Goal: Information Seeking & Learning: Find specific fact

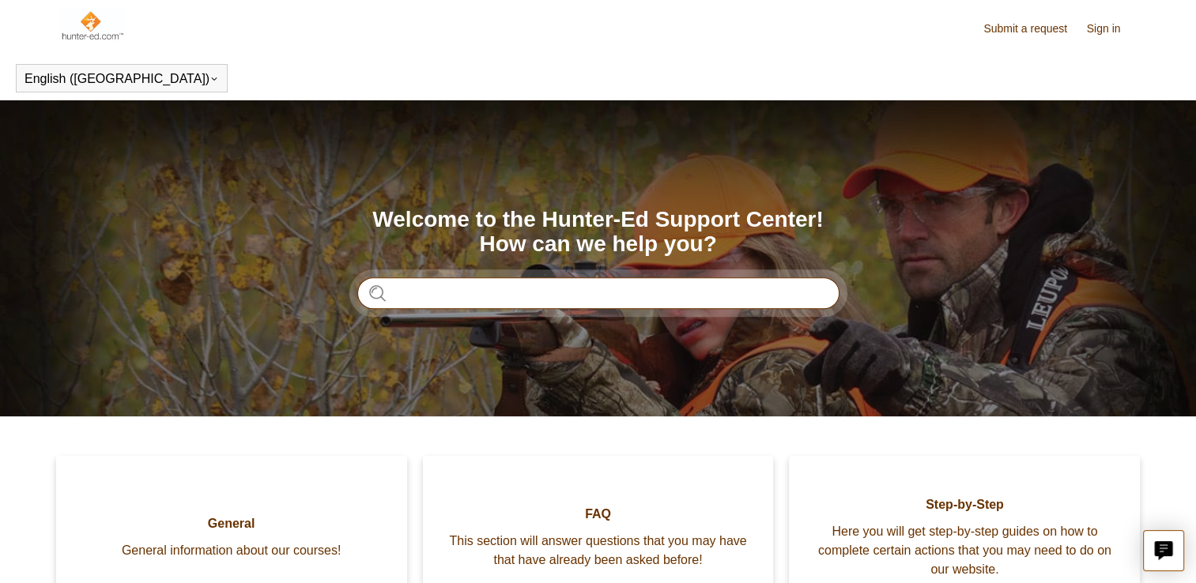
click at [590, 303] on input "Search" at bounding box center [598, 293] width 482 height 32
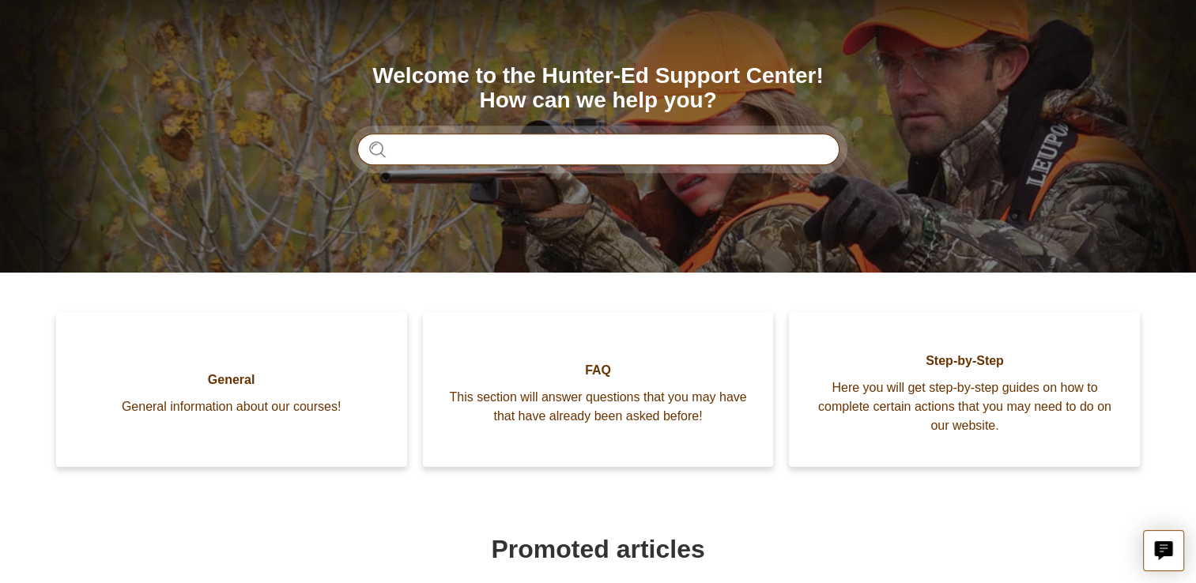
scroll to position [145, 0]
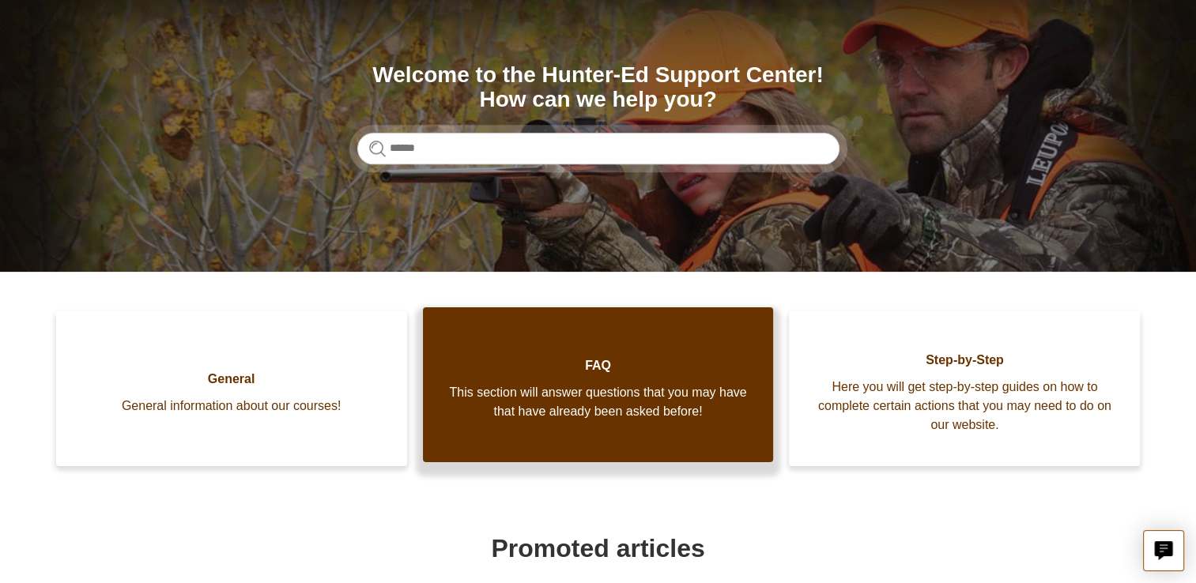
click at [588, 364] on span "FAQ" at bounding box center [599, 365] width 304 height 19
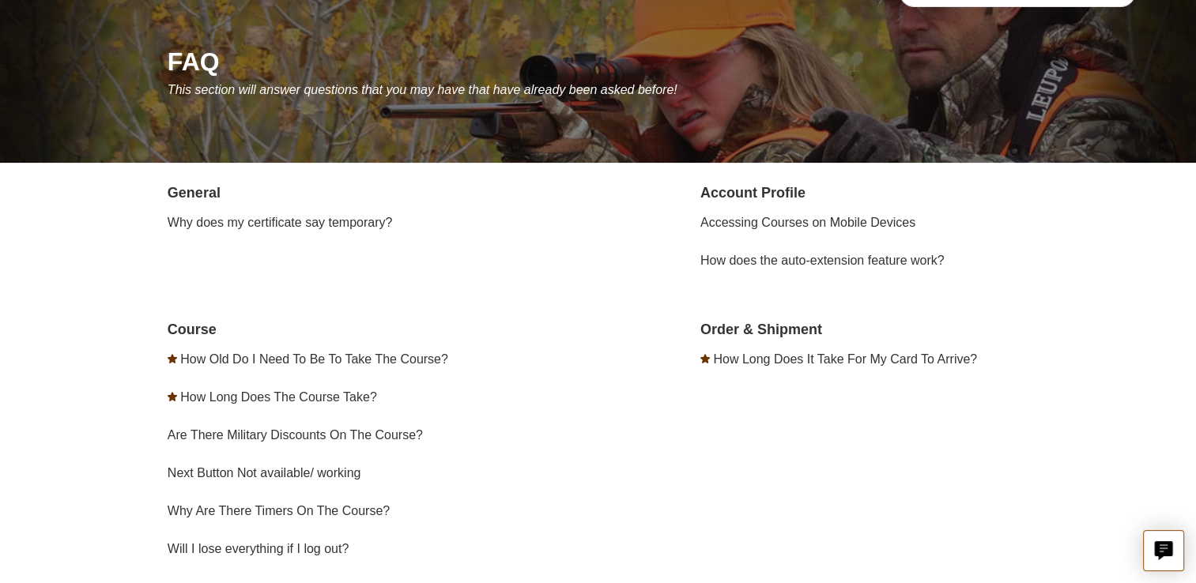
scroll to position [169, 0]
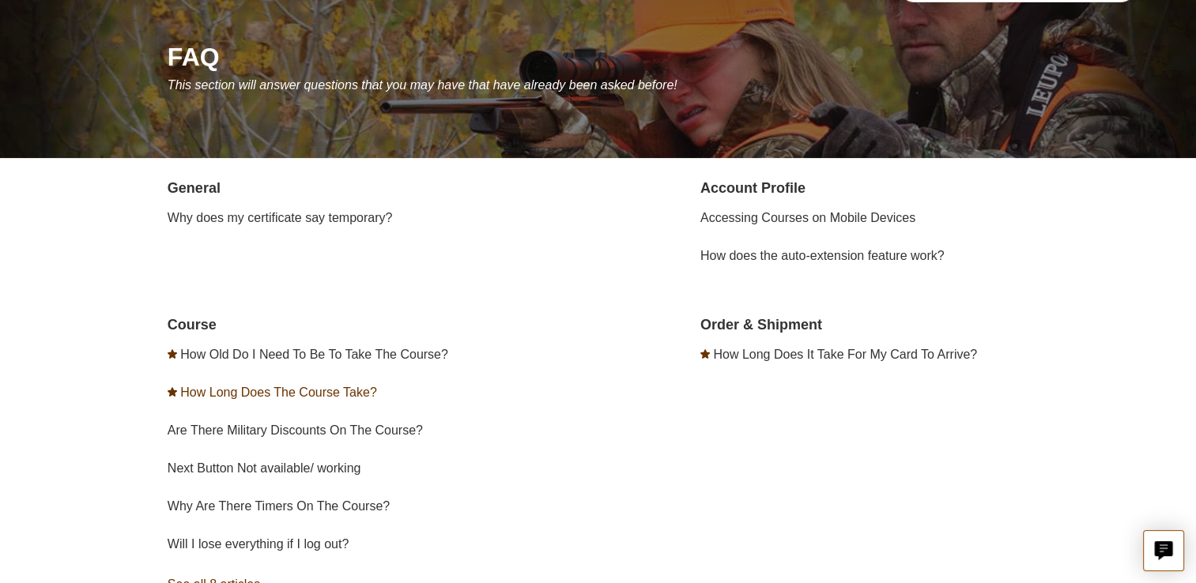
click at [302, 388] on link "How Long Does The Course Take?" at bounding box center [278, 392] width 196 height 13
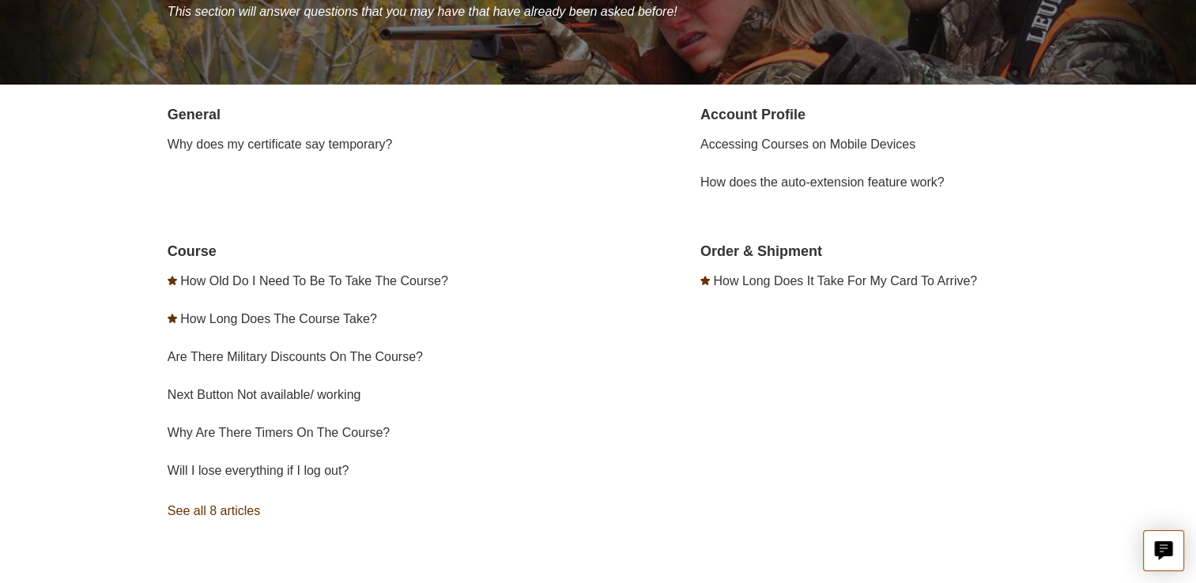
scroll to position [0, 0]
